Goal: Task Accomplishment & Management: Manage account settings

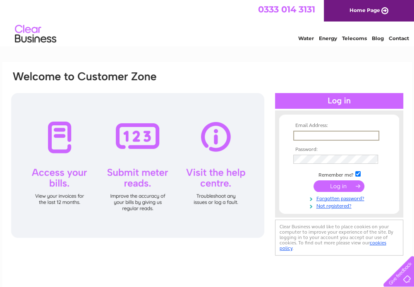
click at [313, 137] on input "text" at bounding box center [336, 136] width 86 height 10
type input "[EMAIL_ADDRESS][DOMAIN_NAME]"
click at [314, 180] on input "submit" at bounding box center [339, 186] width 51 height 12
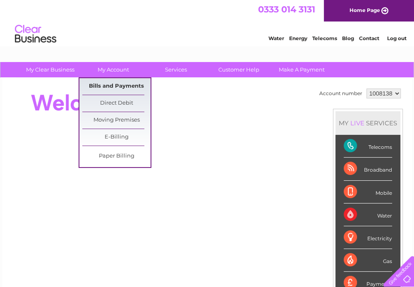
click at [115, 90] on link "Bills and Payments" at bounding box center [116, 86] width 68 height 17
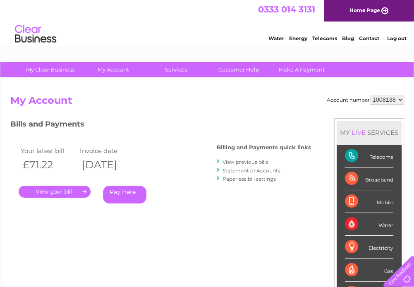
click at [63, 190] on link "." at bounding box center [55, 192] width 72 height 12
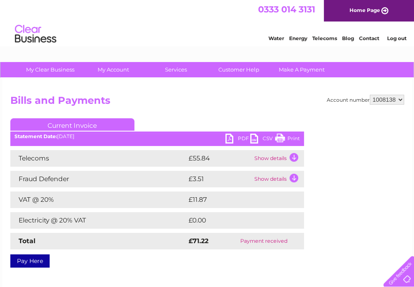
click at [240, 138] on link "PDF" at bounding box center [237, 140] width 25 height 12
click at [394, 38] on link "Log out" at bounding box center [396, 38] width 19 height 6
